Goal: Task Accomplishment & Management: Manage account settings

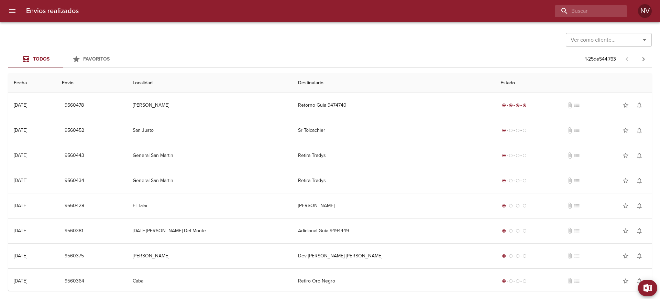
click at [13, 10] on icon "menu" at bounding box center [12, 11] width 8 height 8
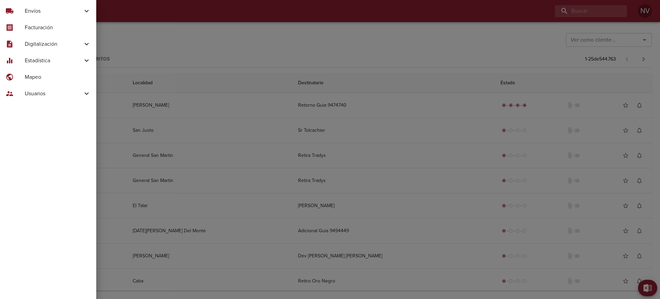
click at [26, 92] on span "Usuarios" at bounding box center [54, 93] width 58 height 8
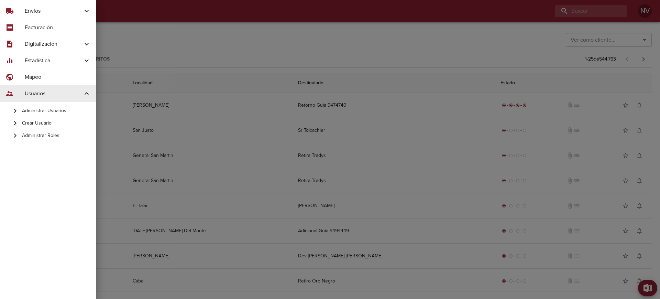
click at [72, 107] on span "Administrar Usuarios" at bounding box center [56, 110] width 69 height 7
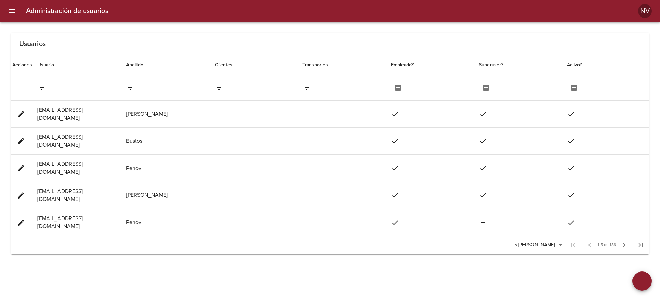
click at [81, 90] on input "filter data by Usuario" at bounding box center [81, 87] width 67 height 11
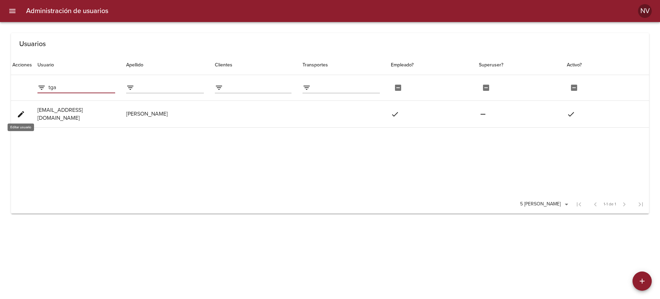
type input "tga"
click at [17, 110] on span "edit" at bounding box center [21, 114] width 8 height 8
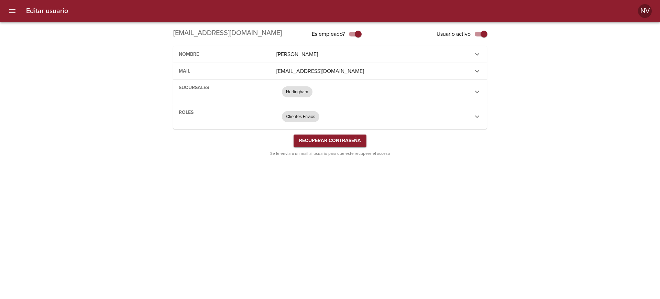
click at [336, 112] on div "Clientes Envios" at bounding box center [372, 116] width 193 height 17
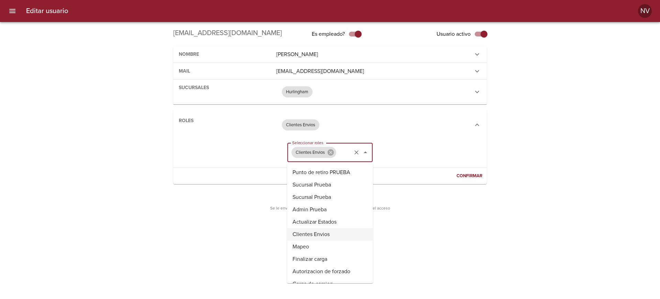
click at [342, 149] on input "Seleccionar roles" at bounding box center [343, 152] width 13 height 13
click at [334, 225] on li "Actualizar Estados" at bounding box center [330, 222] width 86 height 12
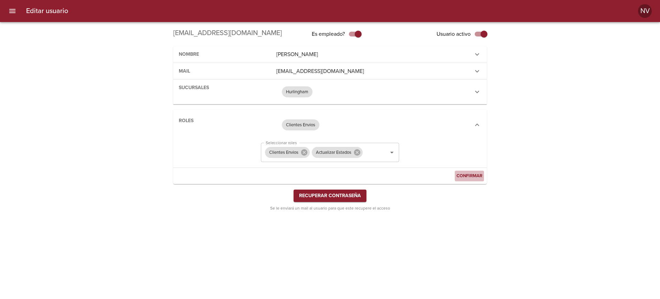
click at [469, 177] on span "Confirmar" at bounding box center [470, 176] width 26 height 8
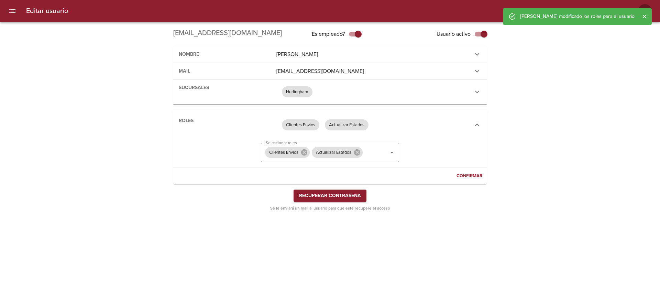
click at [543, 152] on div "Editar usuario [EMAIL_ADDRESS][DOMAIN_NAME] Es empleado? Usuario activo nombre …" at bounding box center [330, 121] width 660 height 193
